Goal: Subscribe to service/newsletter: Subscribe to service/newsletter

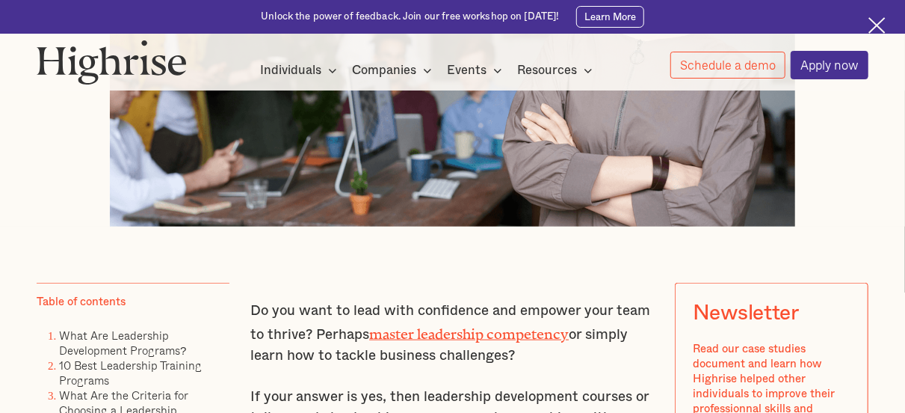
scroll to position [748, 0]
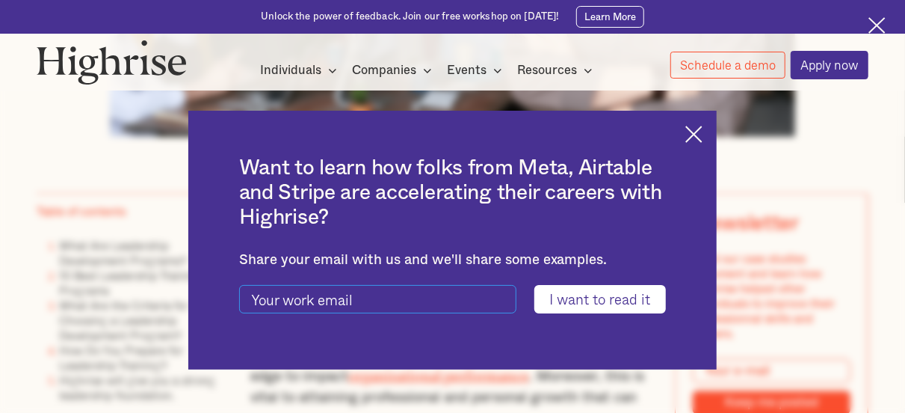
click at [361, 301] on input "current-ascender-blog-article-modal-form" at bounding box center [378, 299] width 278 height 28
type input "[EMAIL_ADDRESS][DOMAIN_NAME]"
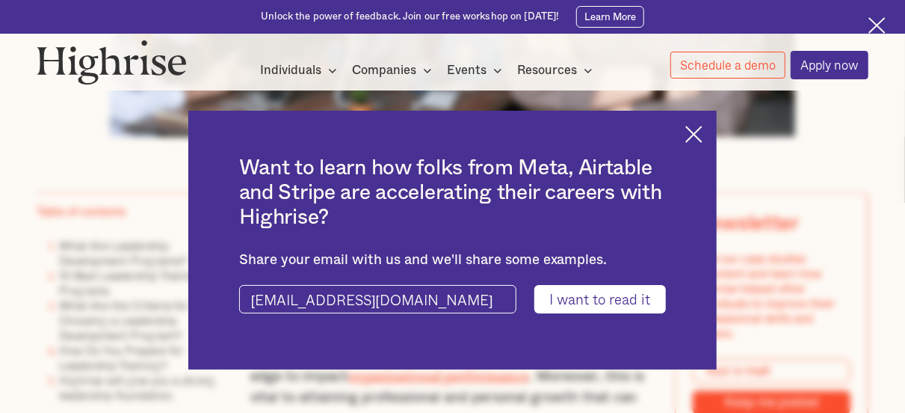
click at [587, 298] on input "I want to read it" at bounding box center [601, 299] width 132 height 28
type input "Please wait..."
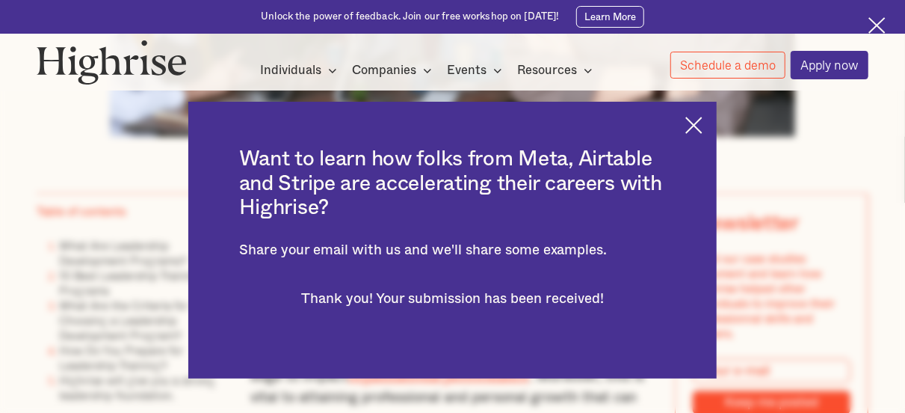
click at [703, 129] on img at bounding box center [694, 125] width 17 height 17
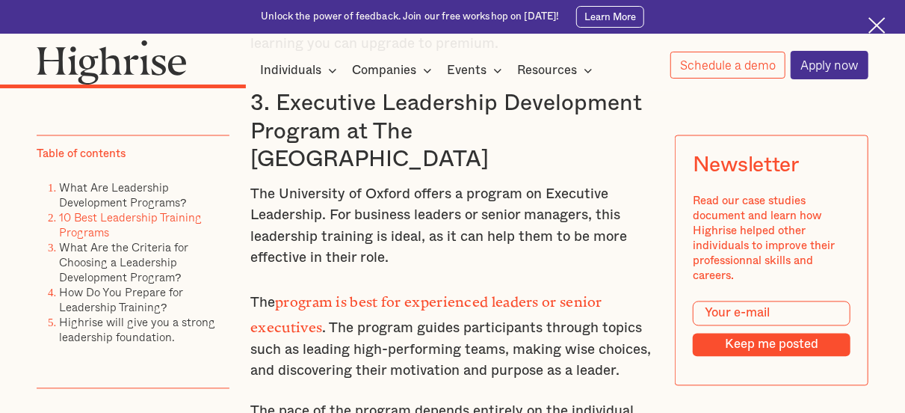
scroll to position [4087, 0]
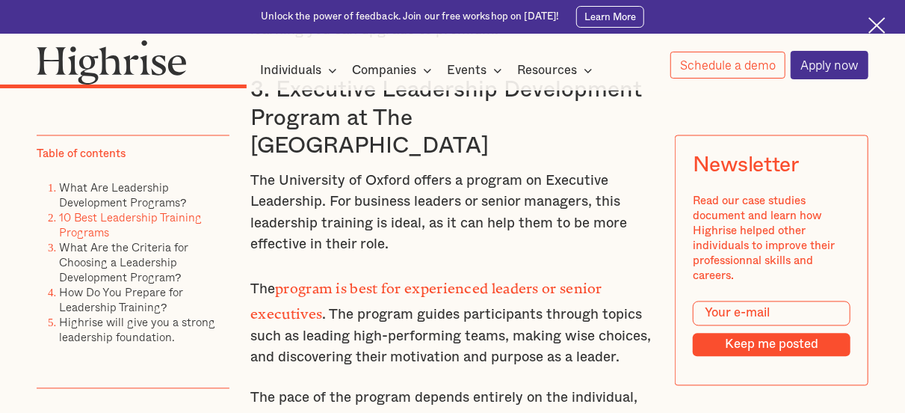
click at [747, 315] on input "Modal Form" at bounding box center [772, 313] width 158 height 25
type input "[EMAIL_ADDRESS][DOMAIN_NAME]"
click at [799, 354] on input "Keep me posted" at bounding box center [772, 345] width 158 height 24
type input "Please wait..."
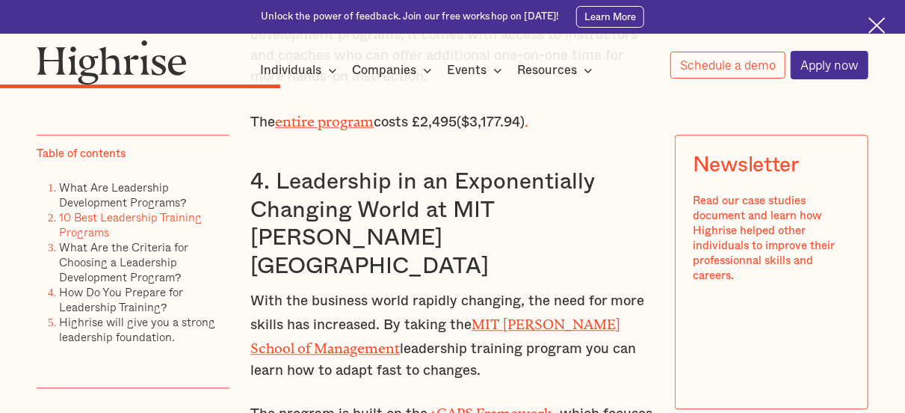
scroll to position [4515, 0]
